Goal: Task Accomplishment & Management: Use online tool/utility

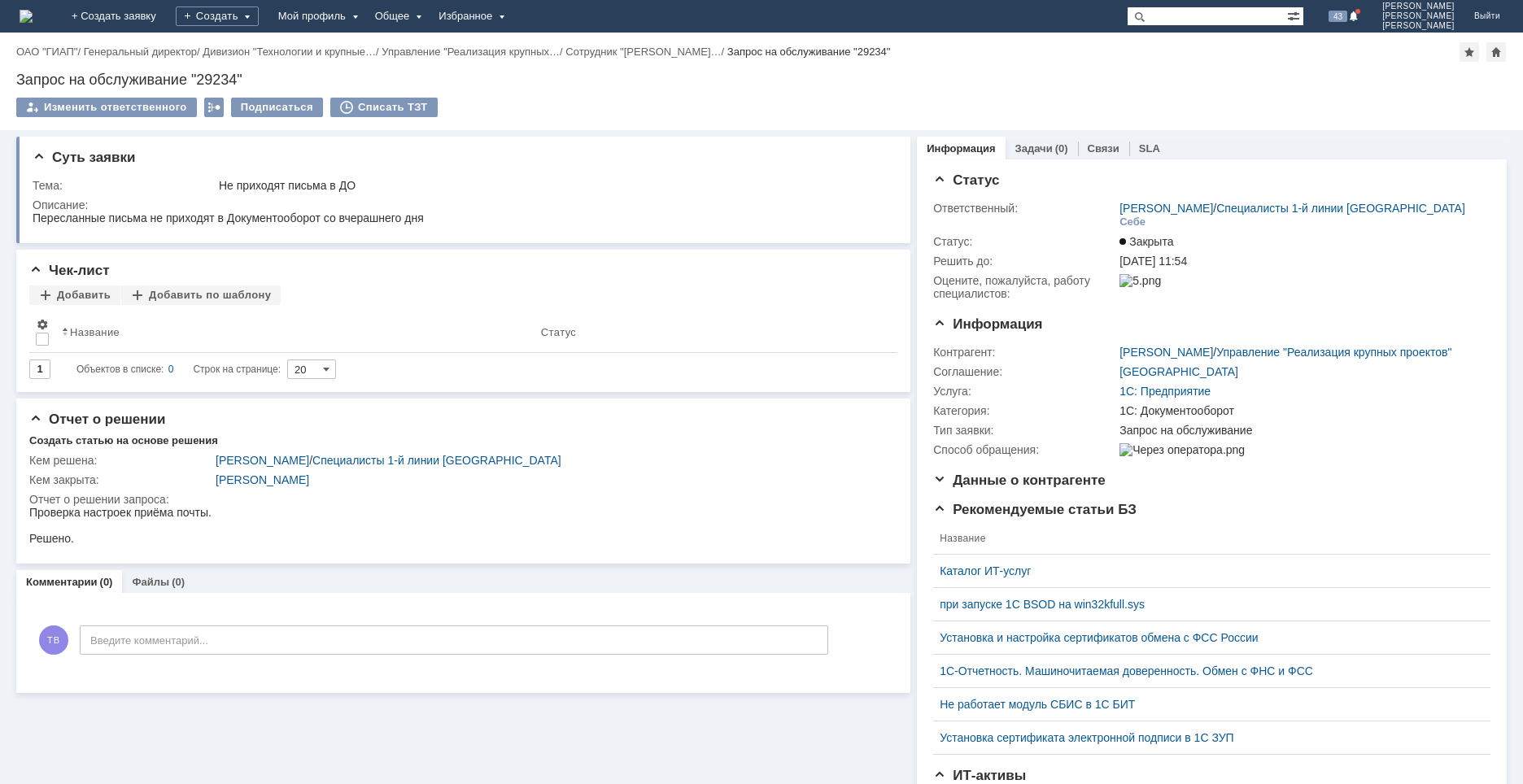
click at [32, 10] on img at bounding box center [26, 17] width 13 height 13
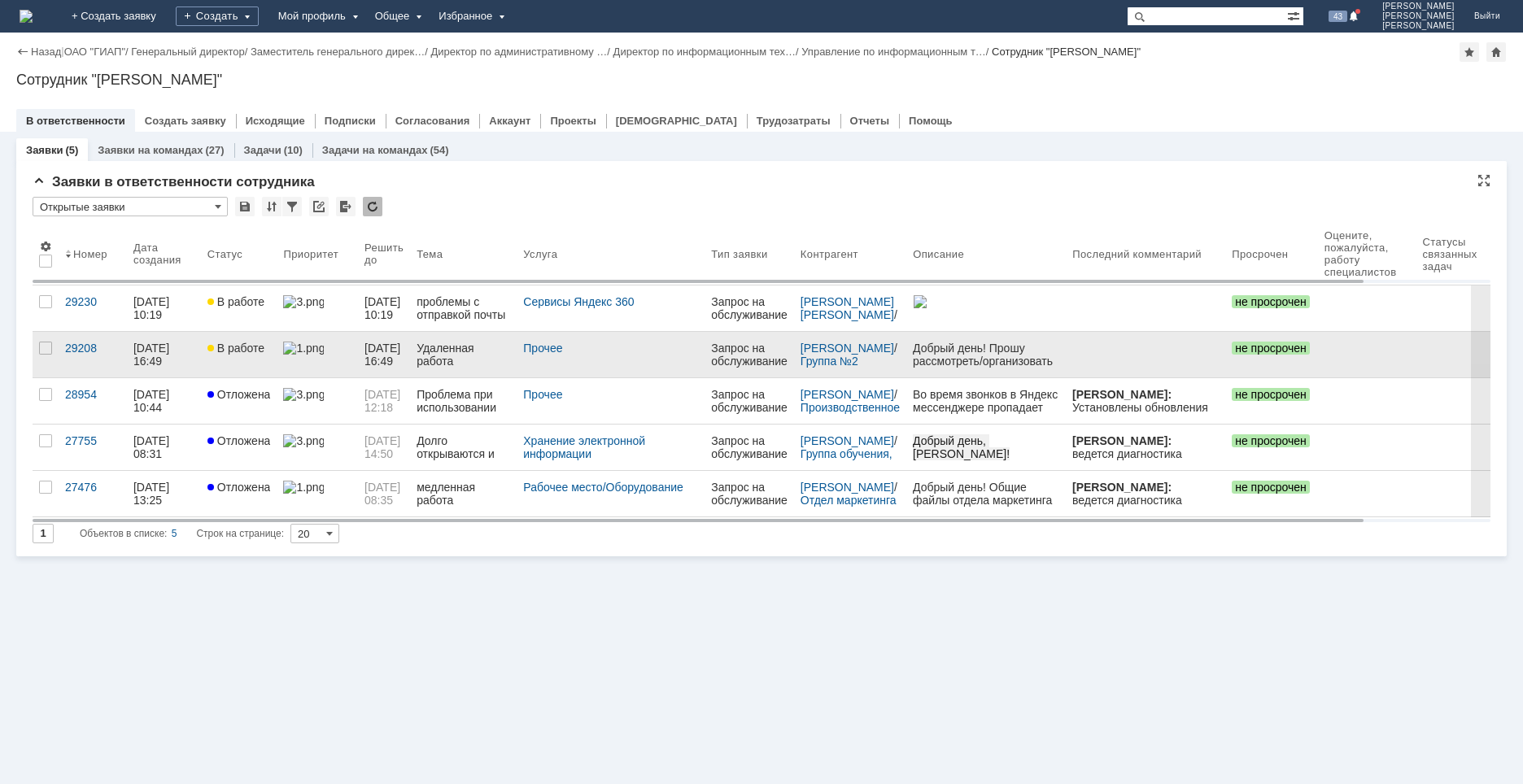
click at [235, 365] on link "В работе" at bounding box center [238, 354] width 76 height 45
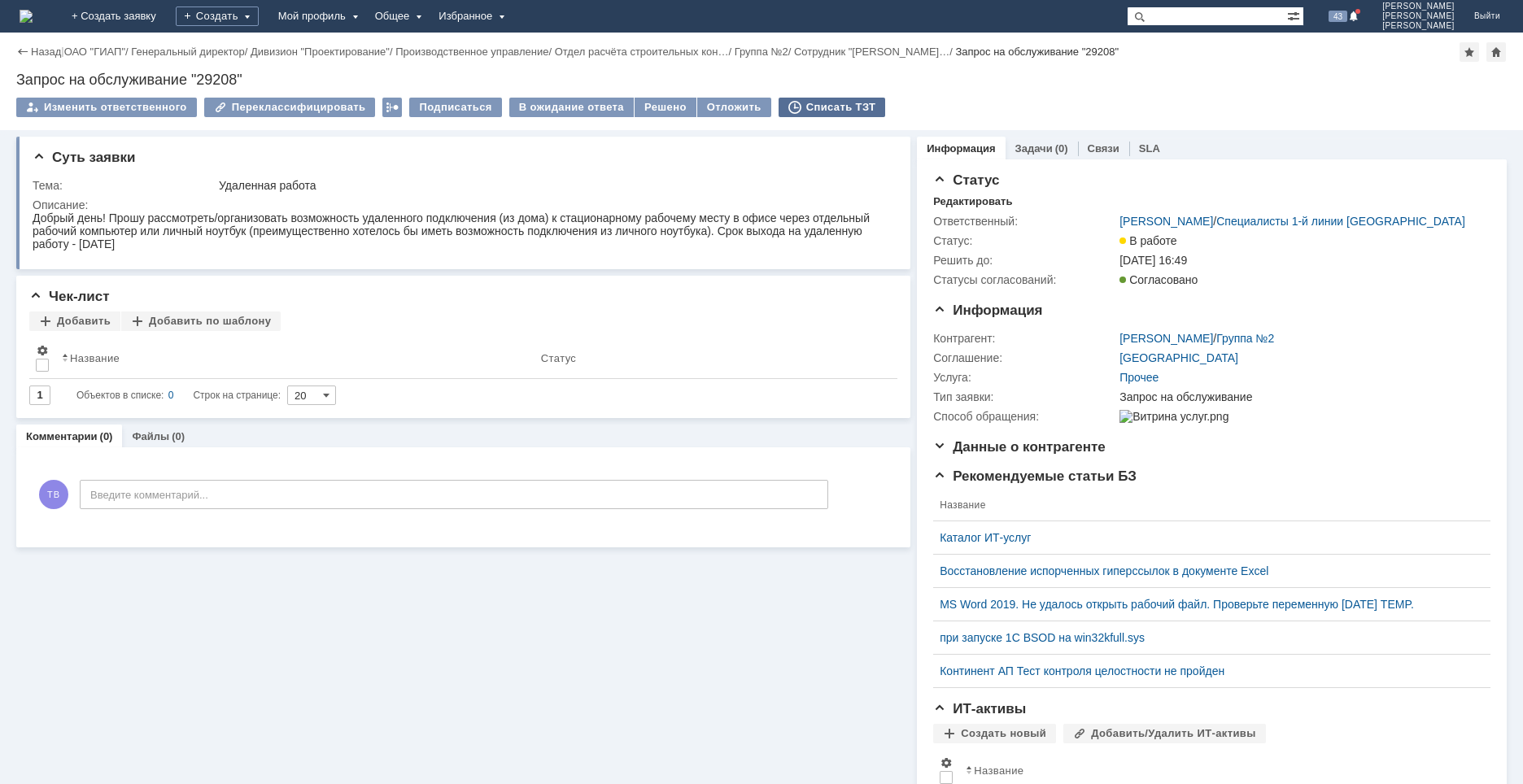
click at [802, 107] on div "Списать ТЗТ" at bounding box center [832, 107] width 108 height 19
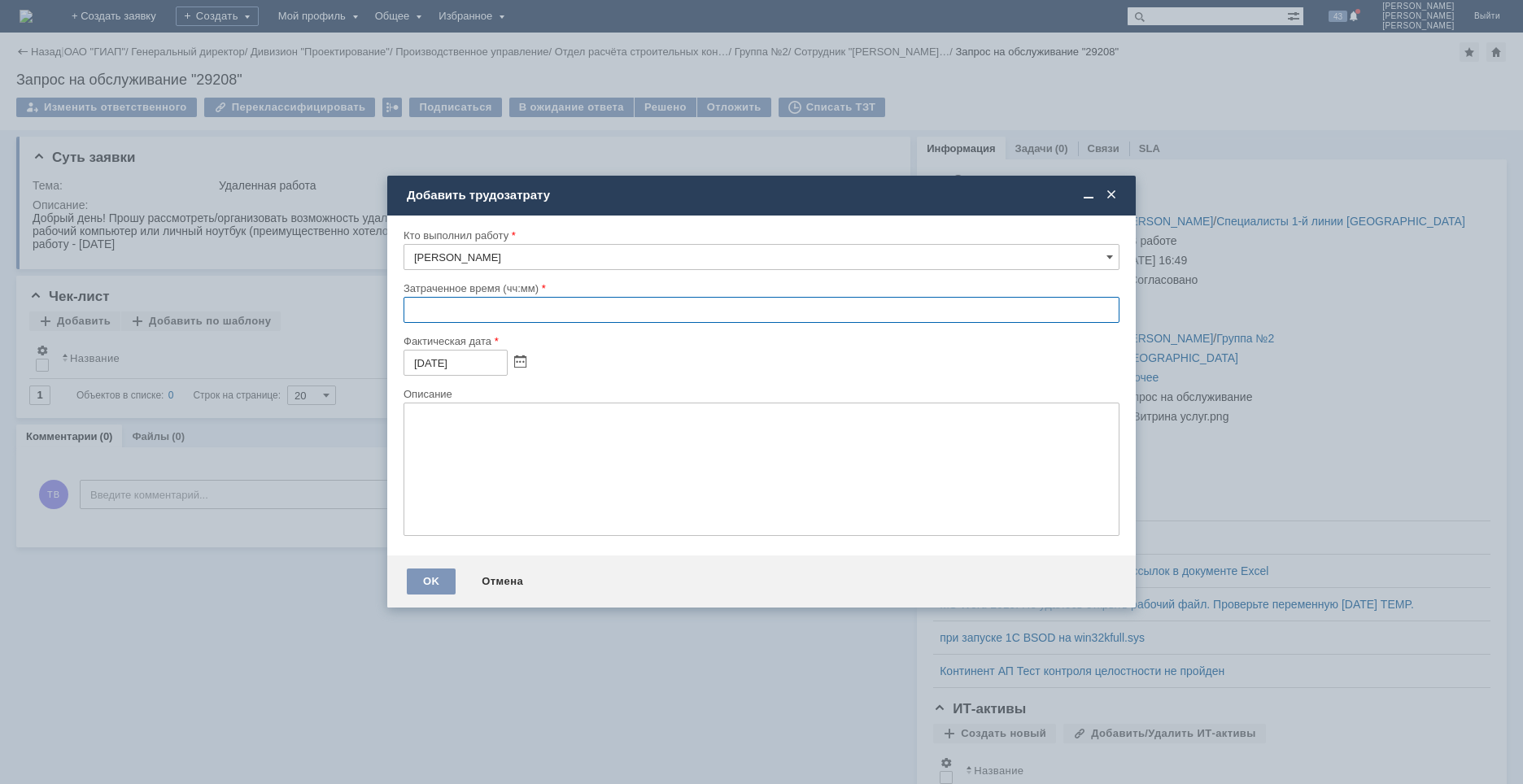
click at [413, 311] on input "text" at bounding box center [761, 310] width 716 height 26
type input "00:30"
click at [620, 472] on textarea at bounding box center [761, 469] width 716 height 133
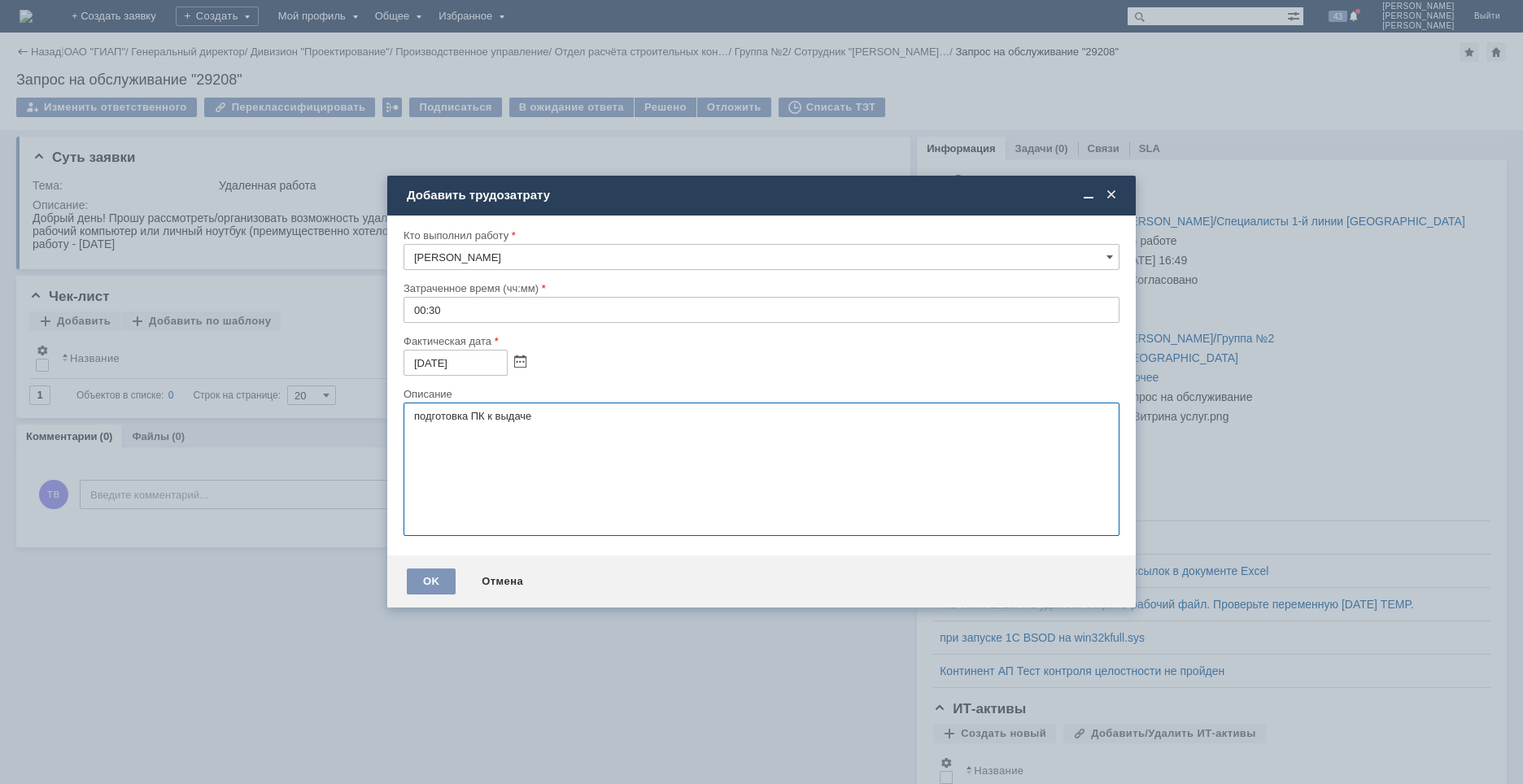
type textarea "подготовка ПК к выдаче"
drag, startPoint x: 433, startPoint y: 578, endPoint x: 450, endPoint y: 571, distance: 18.4
click at [433, 578] on div "OK" at bounding box center [431, 582] width 49 height 26
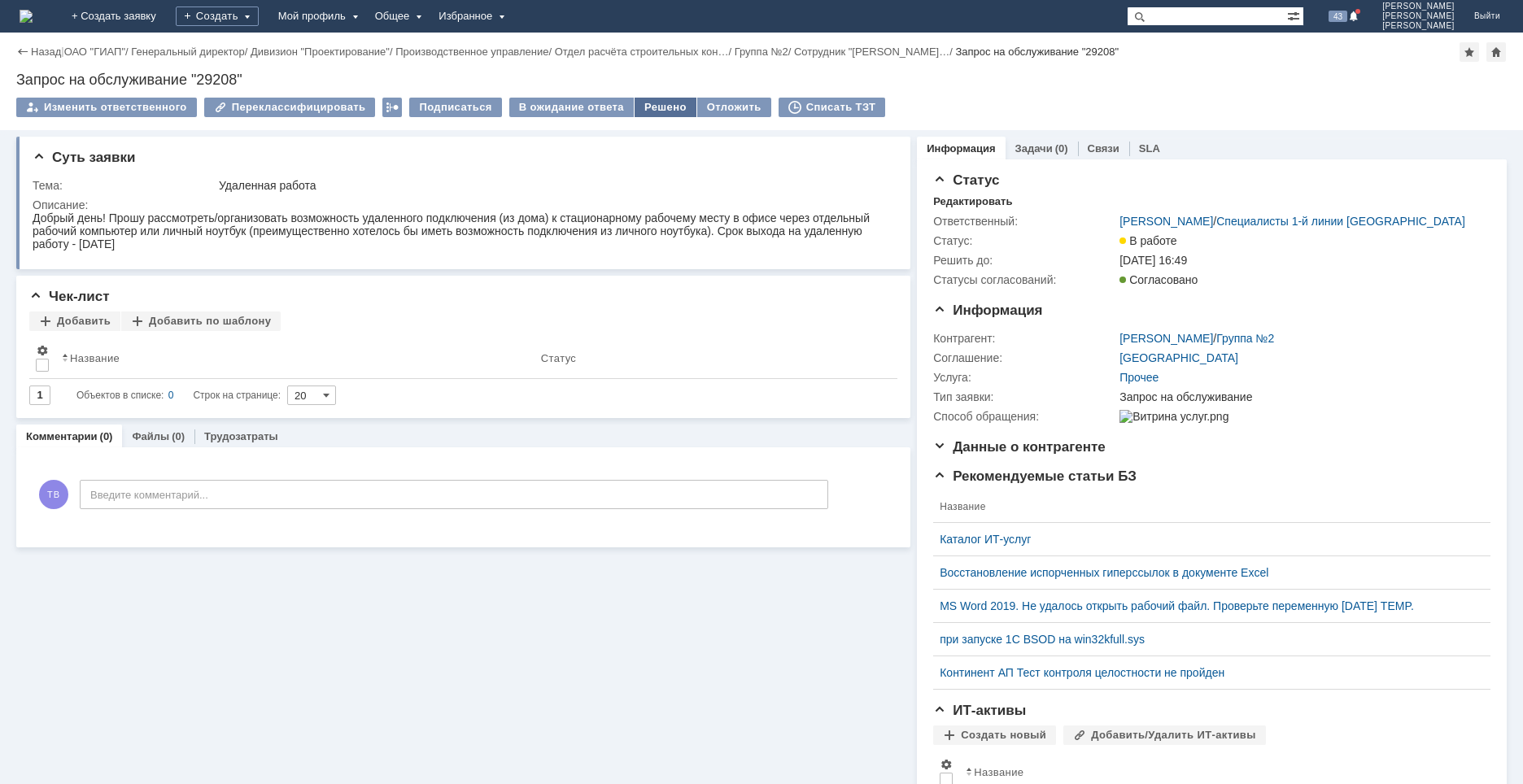
click at [642, 106] on div "Решено" at bounding box center [664, 107] width 62 height 19
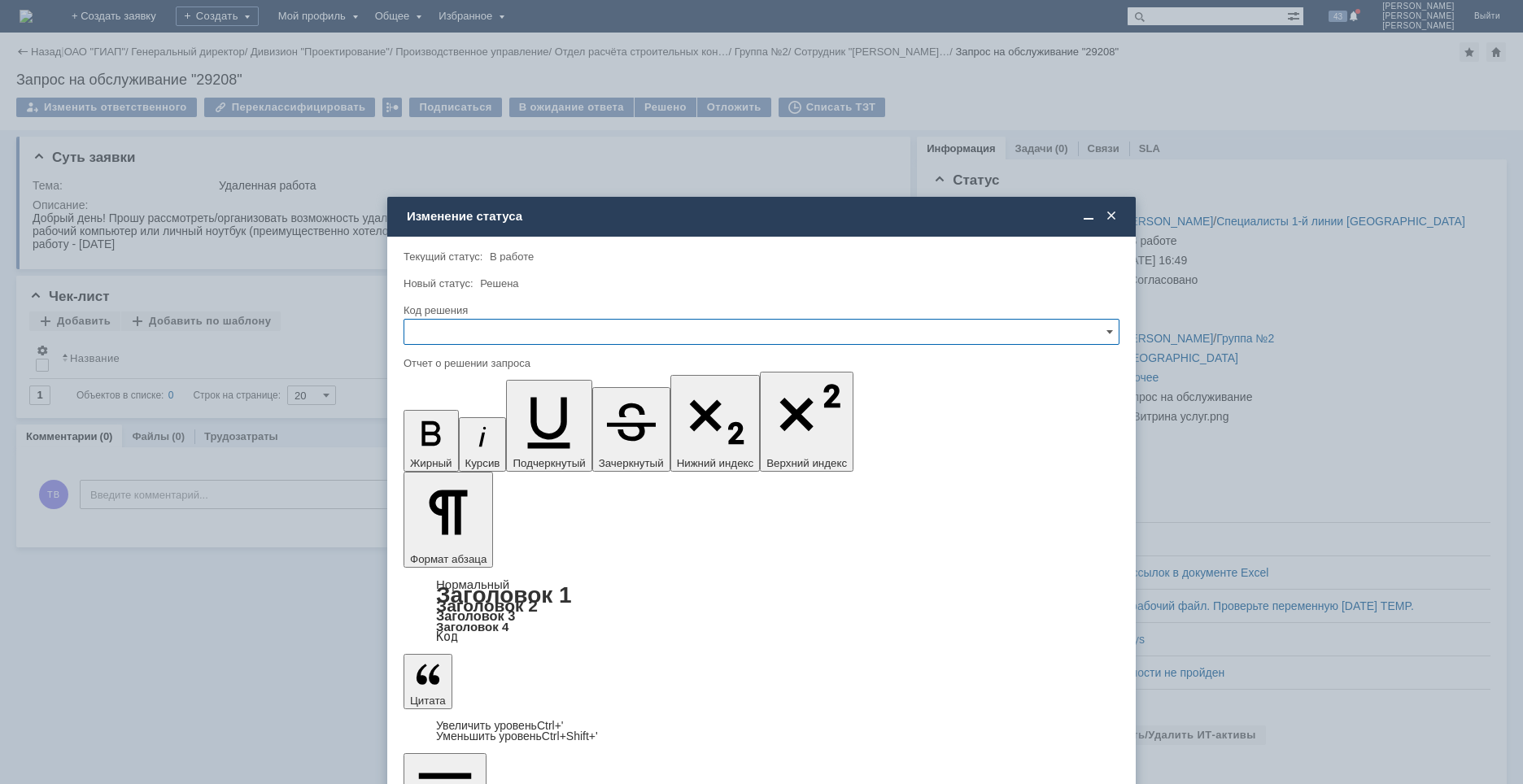
click at [509, 323] on input "text" at bounding box center [761, 331] width 716 height 26
click at [457, 441] on span "Решено" at bounding box center [761, 443] width 695 height 13
type input "Решено"
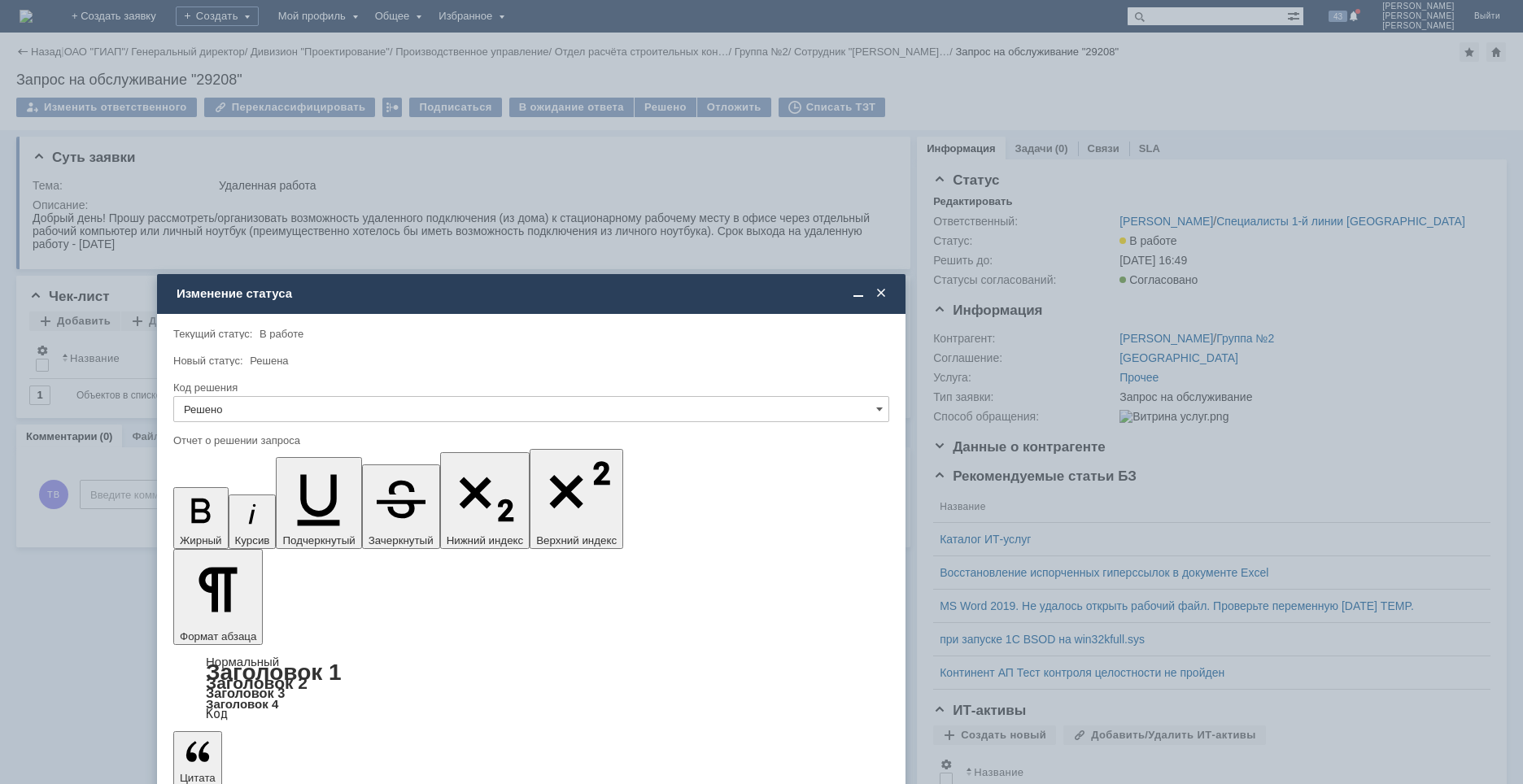
drag, startPoint x: 608, startPoint y: 220, endPoint x: 378, endPoint y: 297, distance: 242.5
click at [378, 297] on div "Изменение статуса" at bounding box center [533, 294] width 712 height 15
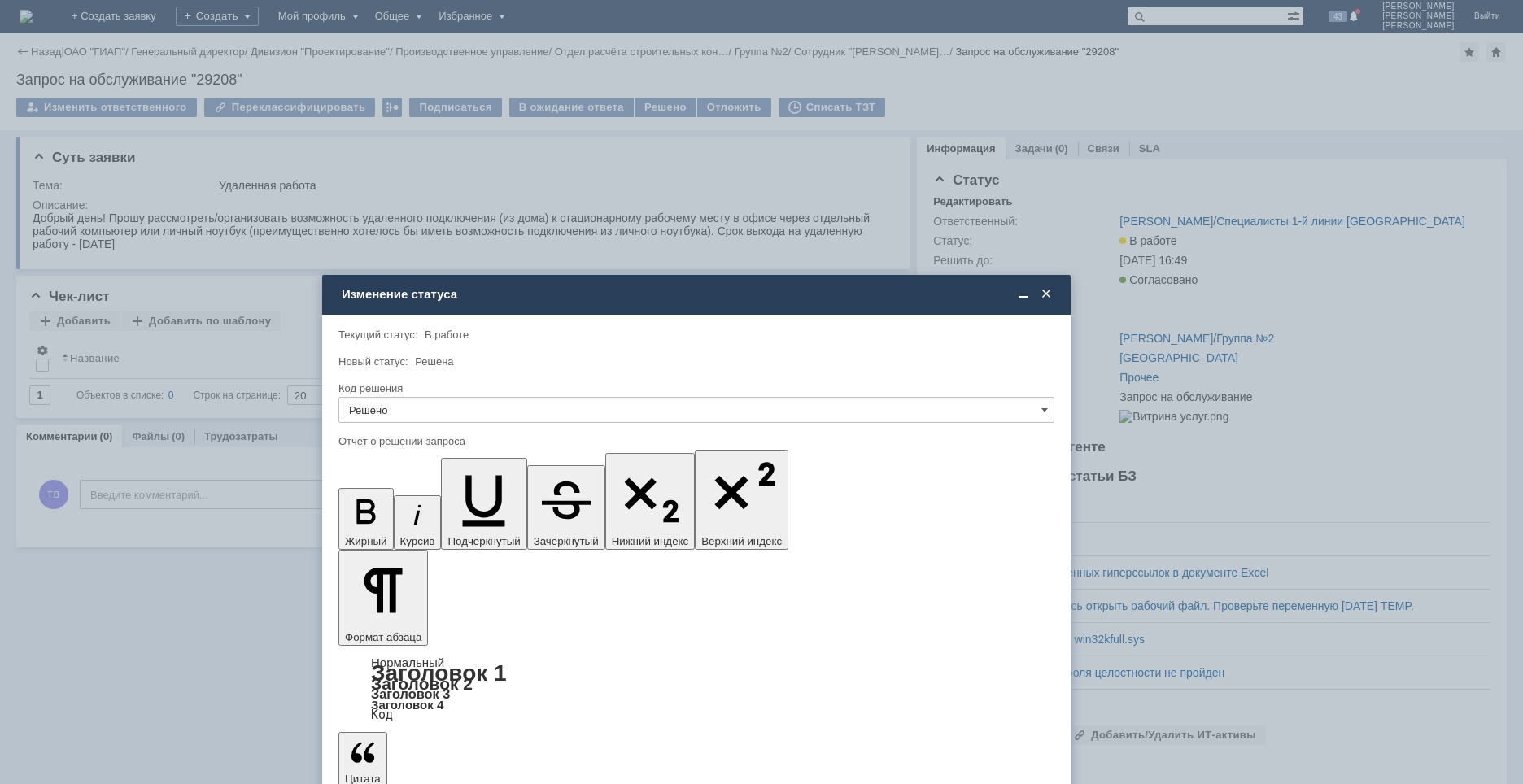
drag, startPoint x: 407, startPoint y: 298, endPoint x: 571, endPoint y: 299, distance: 164.0
click at [571, 299] on div "Изменение статуса" at bounding box center [698, 294] width 712 height 15
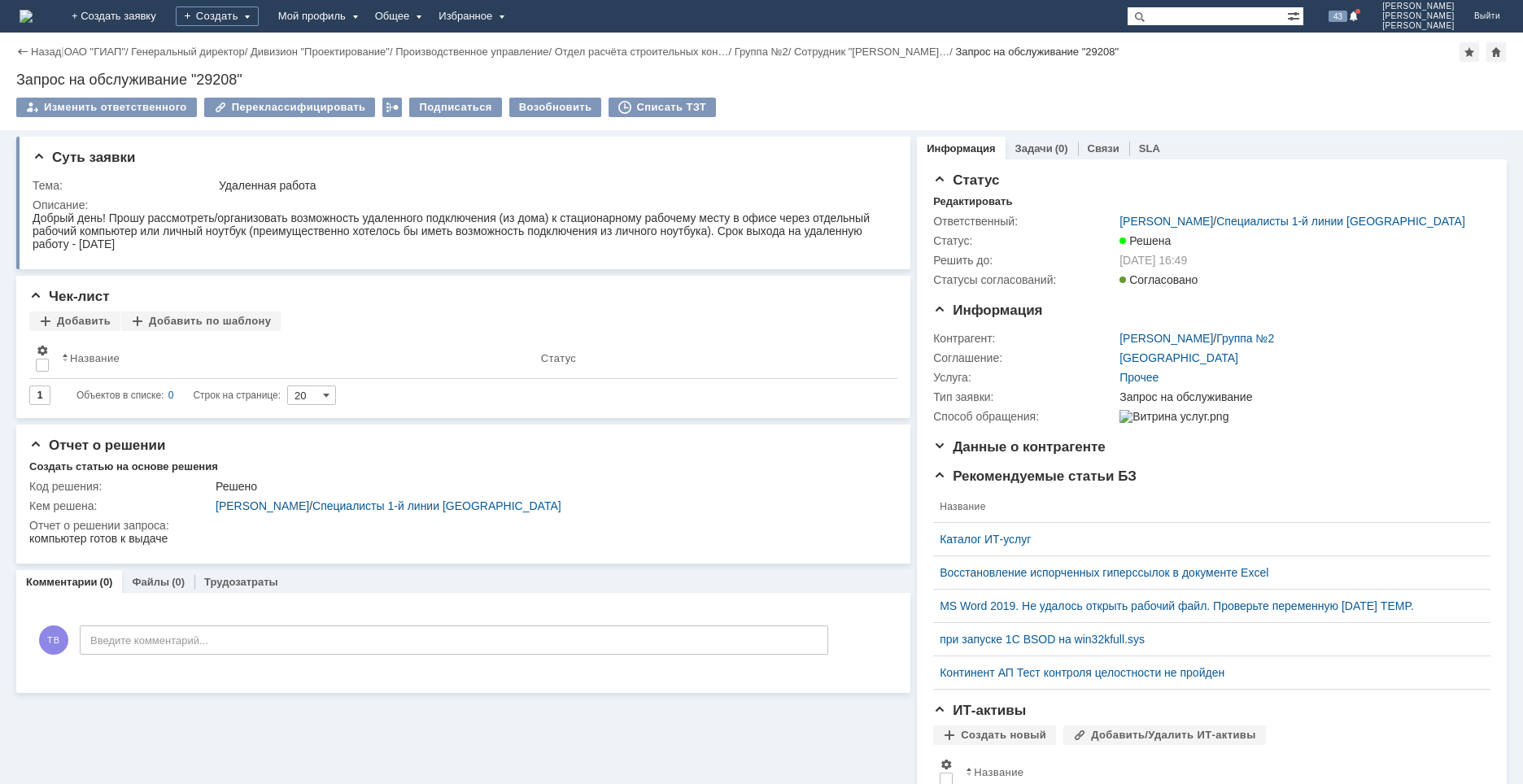
click at [32, 14] on img at bounding box center [26, 17] width 13 height 13
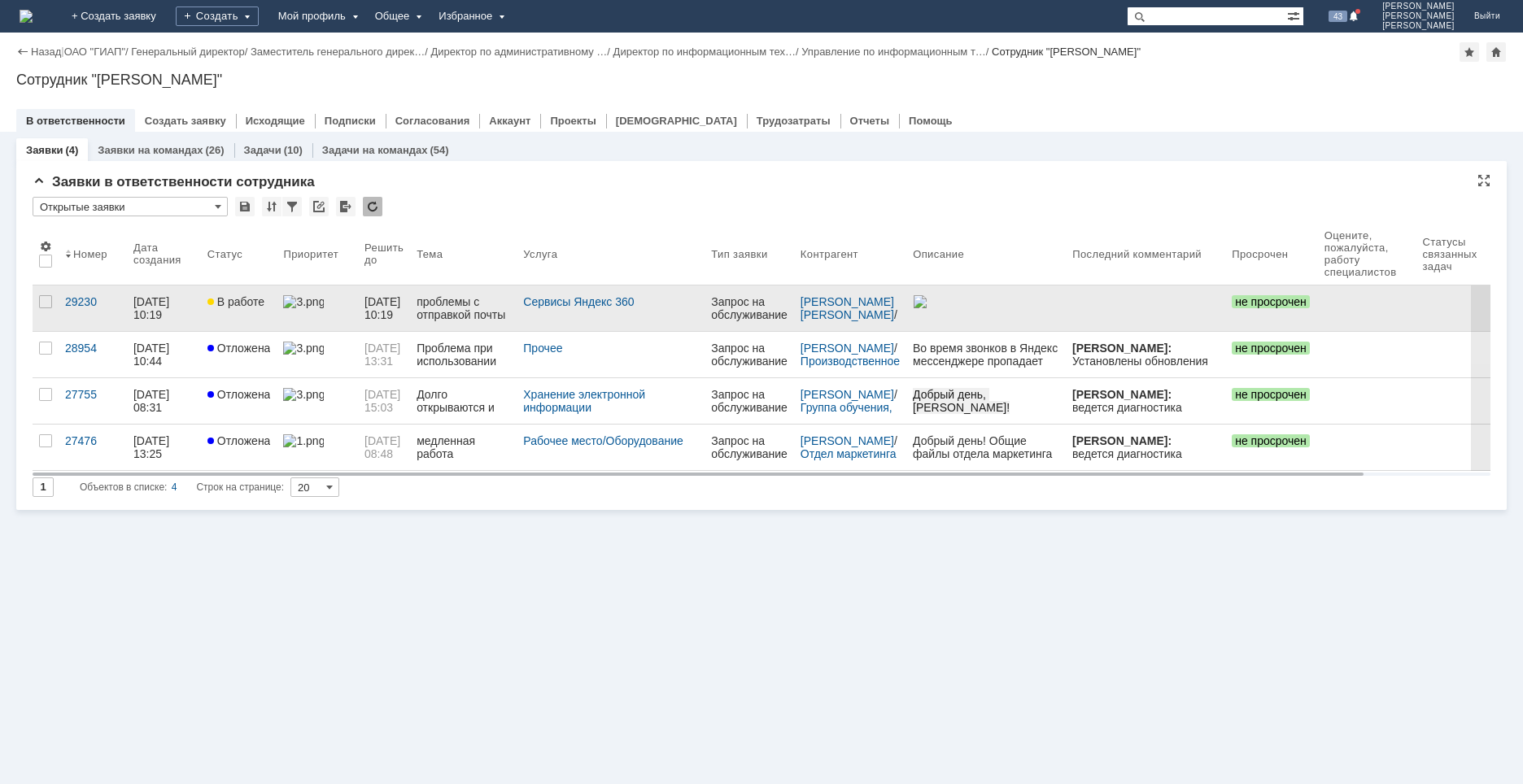
click at [338, 318] on link at bounding box center [317, 307] width 81 height 45
